Goal: Find specific fact: Find specific fact

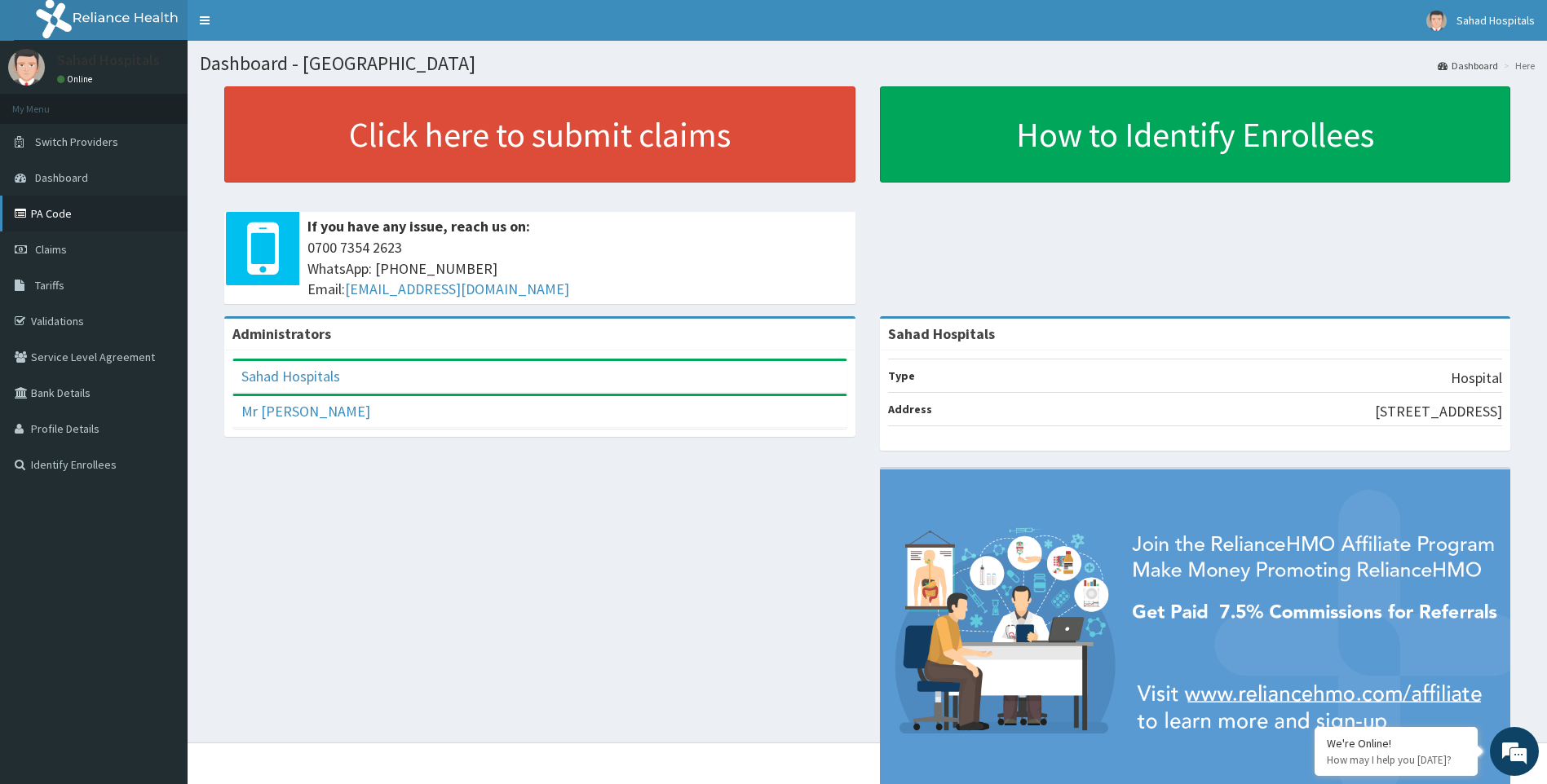
click at [101, 217] on link "PA Code" at bounding box center [94, 214] width 187 height 36
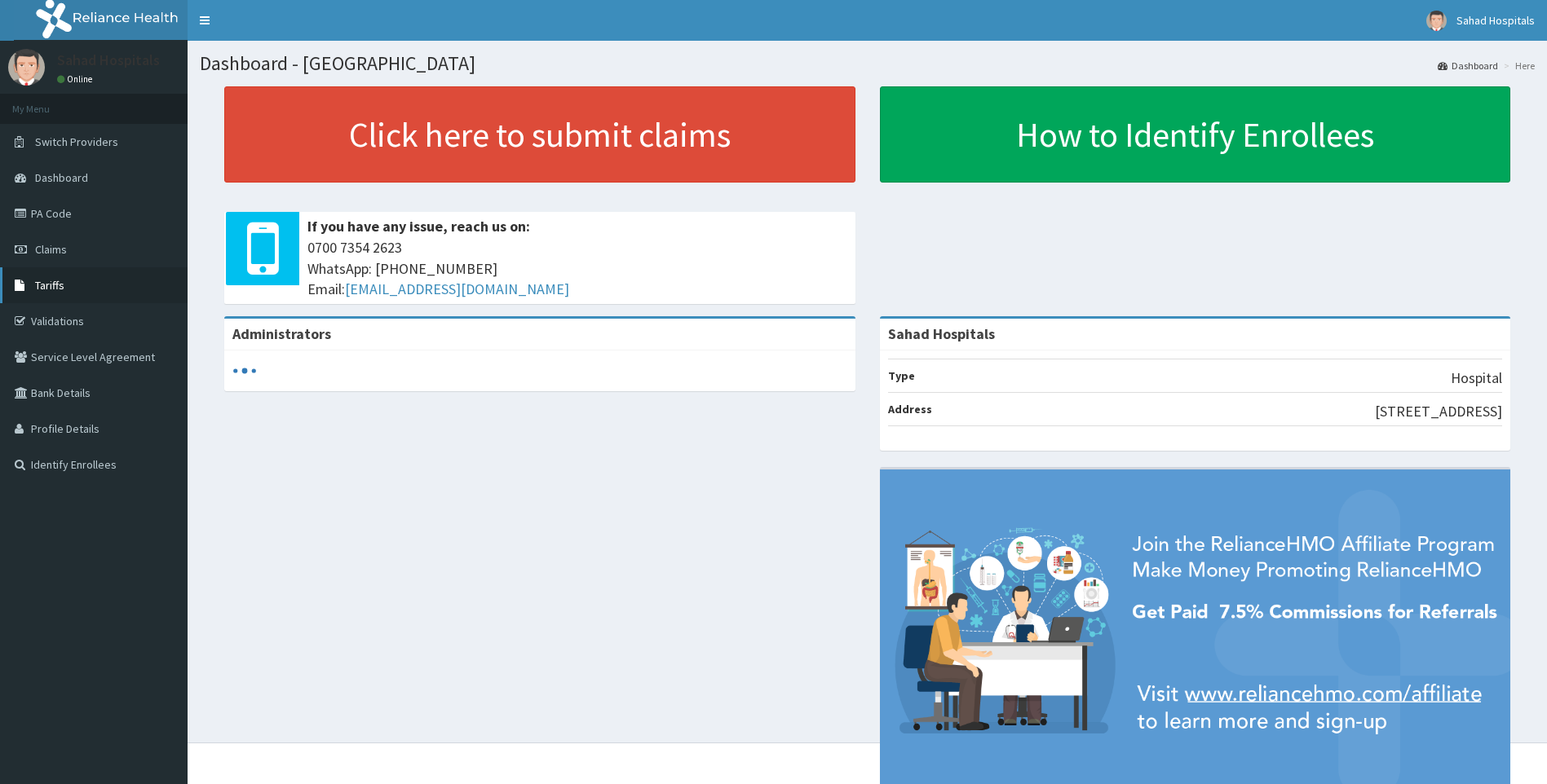
click at [32, 287] on link "Tariffs" at bounding box center [94, 285] width 187 height 36
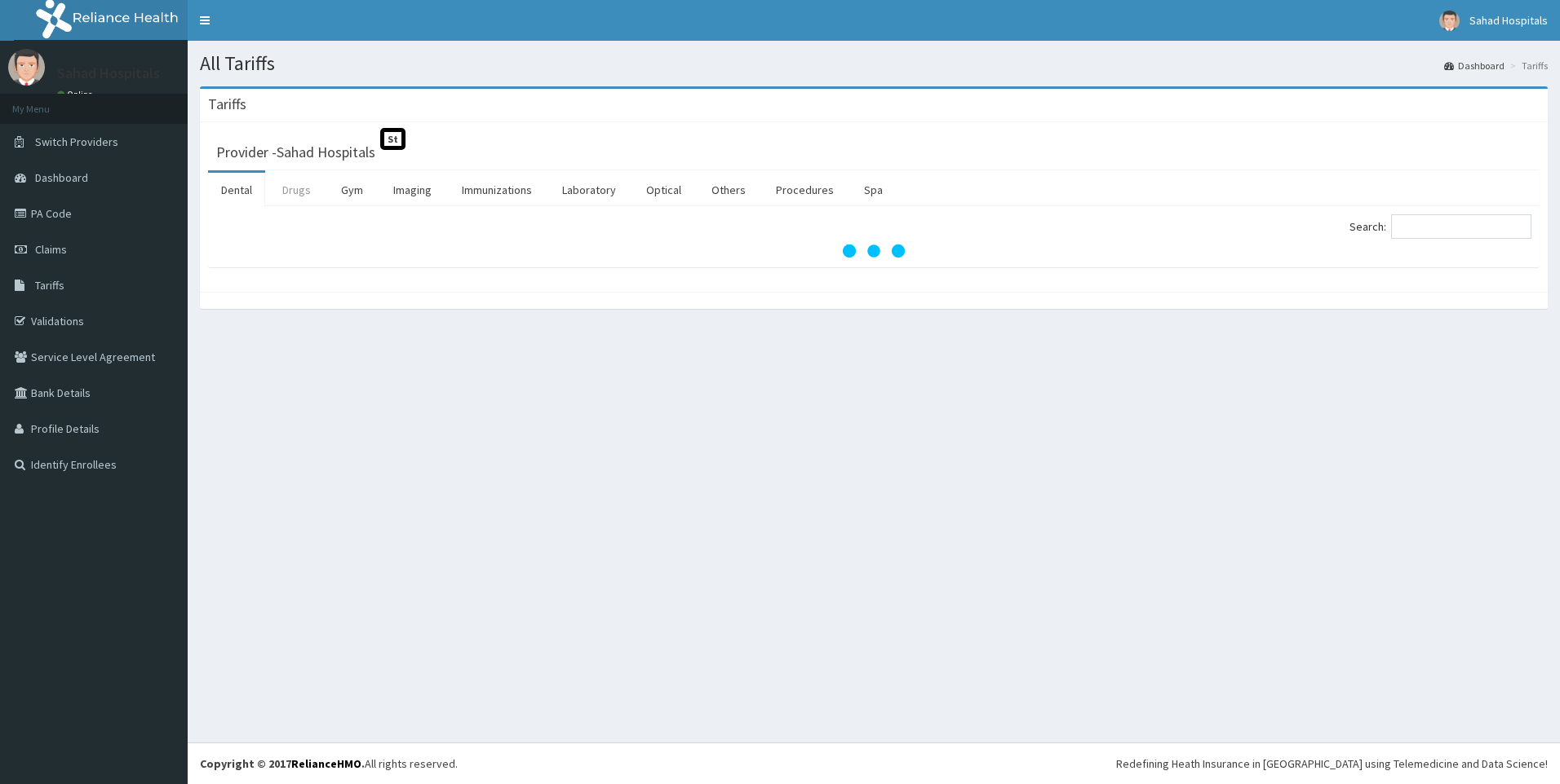
click at [277, 187] on link "Drugs" at bounding box center [297, 190] width 55 height 34
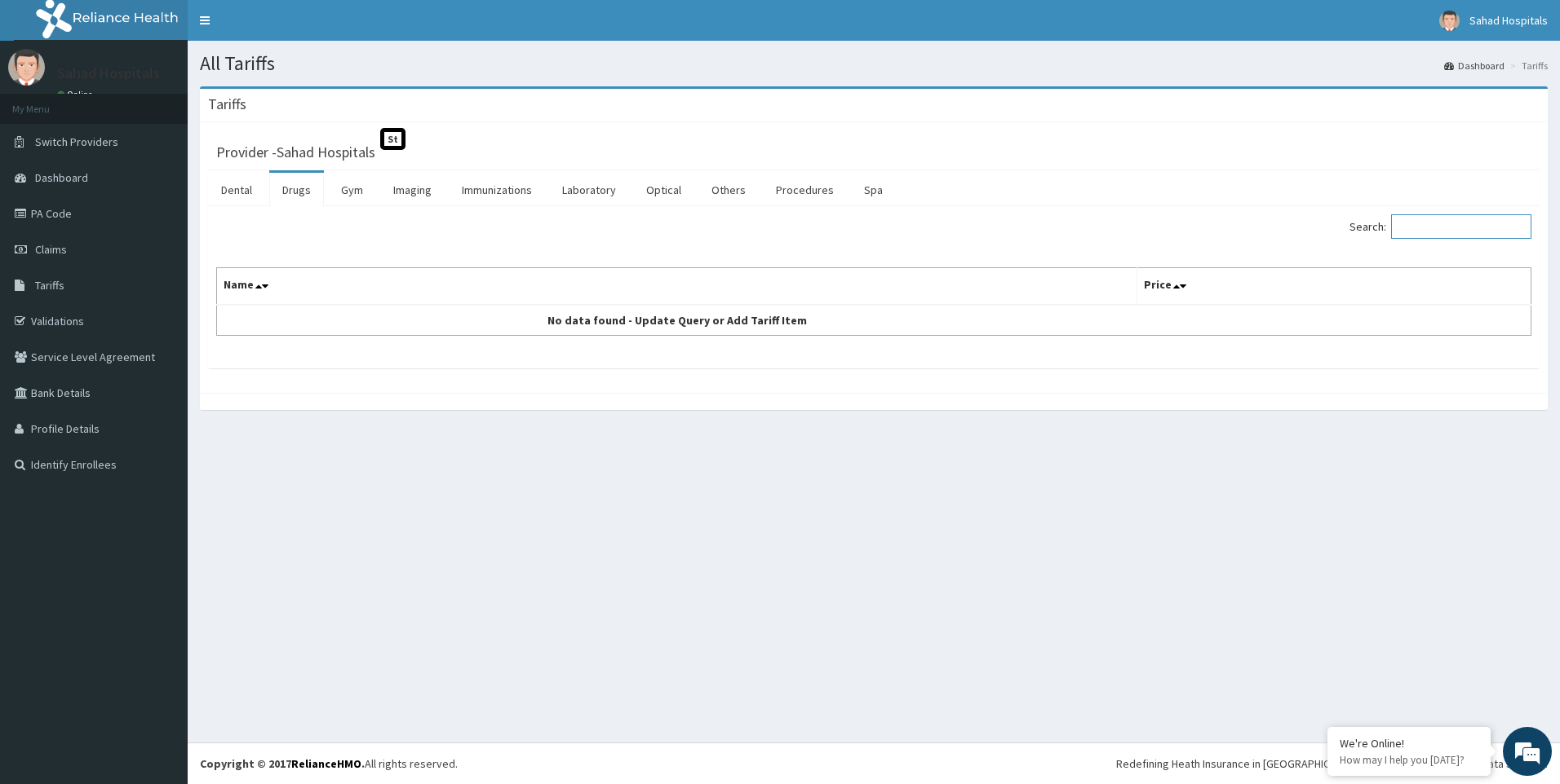
click at [1449, 222] on input "Search:" at bounding box center [1460, 226] width 140 height 24
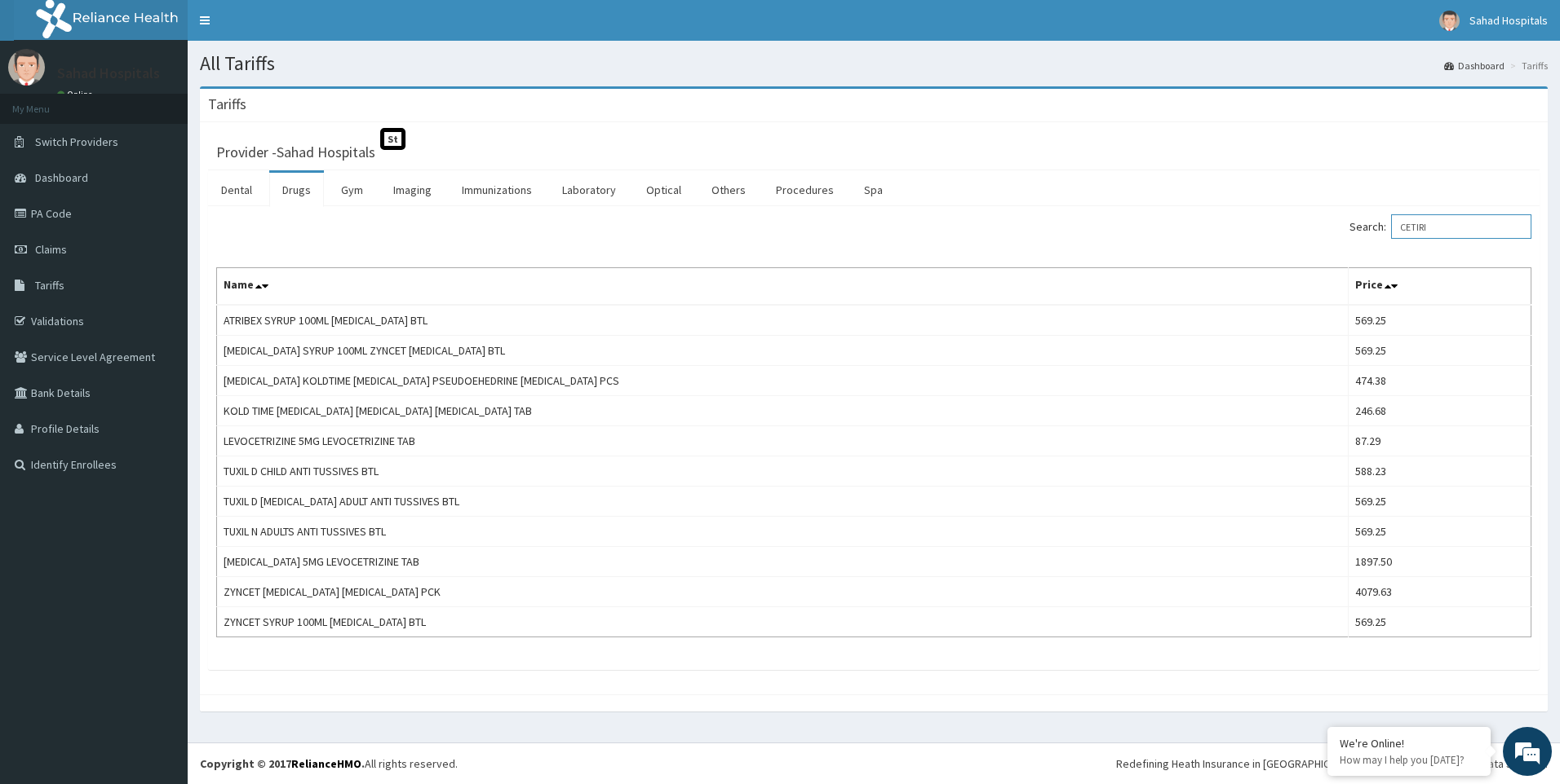
type input "CETIRI"
